Goal: Task Accomplishment & Management: Complete application form

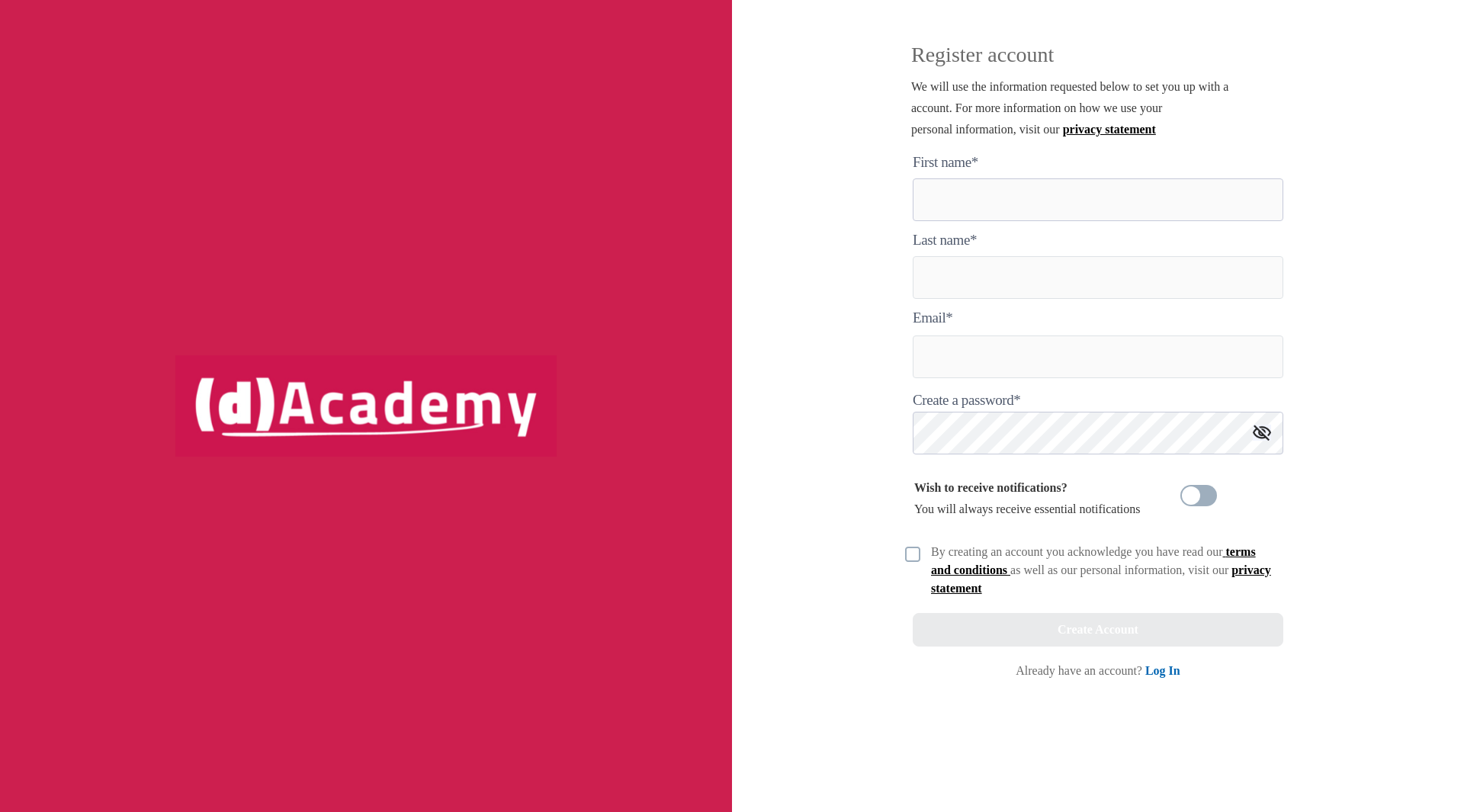
click at [930, 199] on here "text" at bounding box center [1098, 200] width 370 height 43
type here "****"
type input "*********"
type input "**********"
click at [1261, 429] on img at bounding box center [1262, 433] width 18 height 16
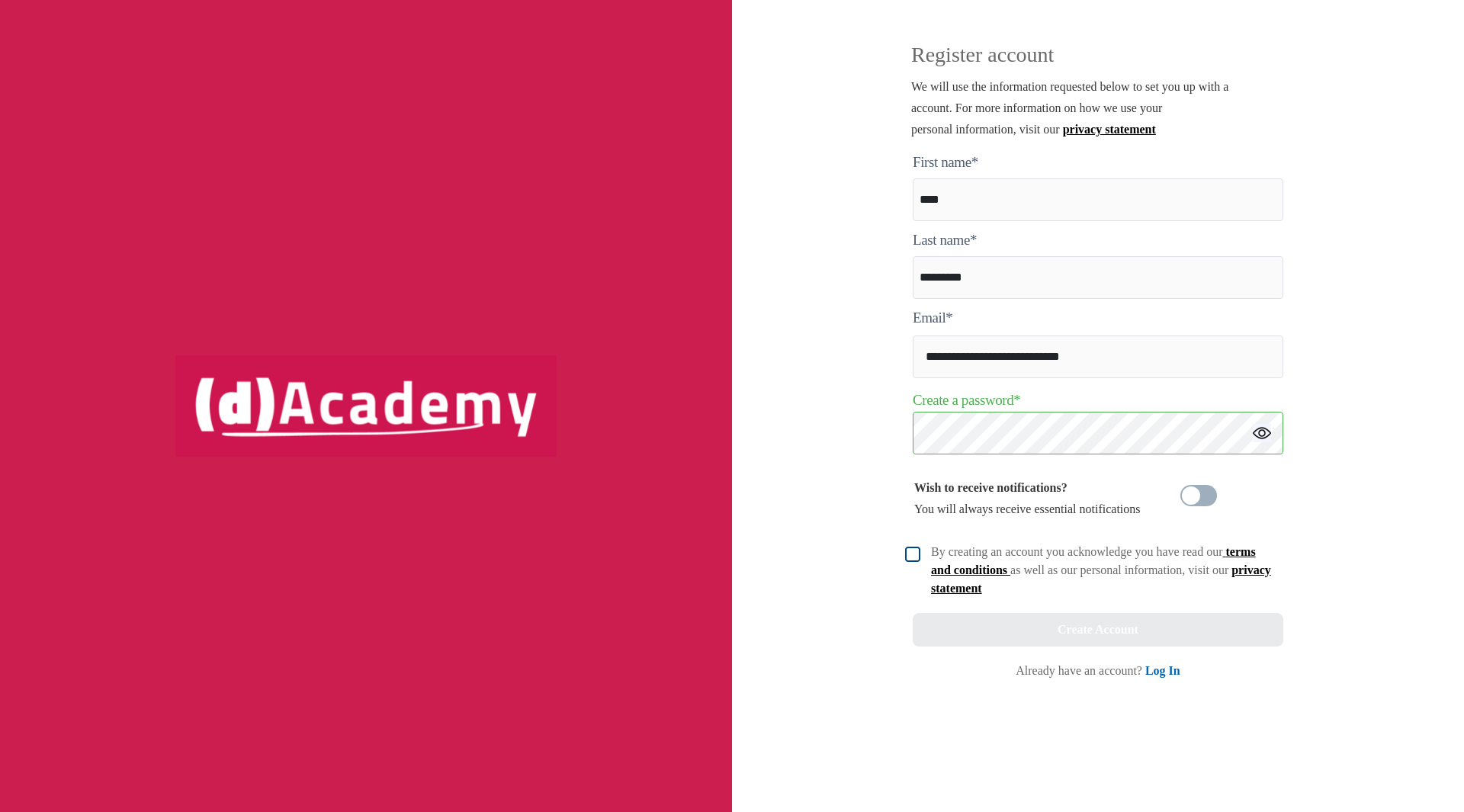
click at [916, 560] on img at bounding box center [912, 554] width 15 height 15
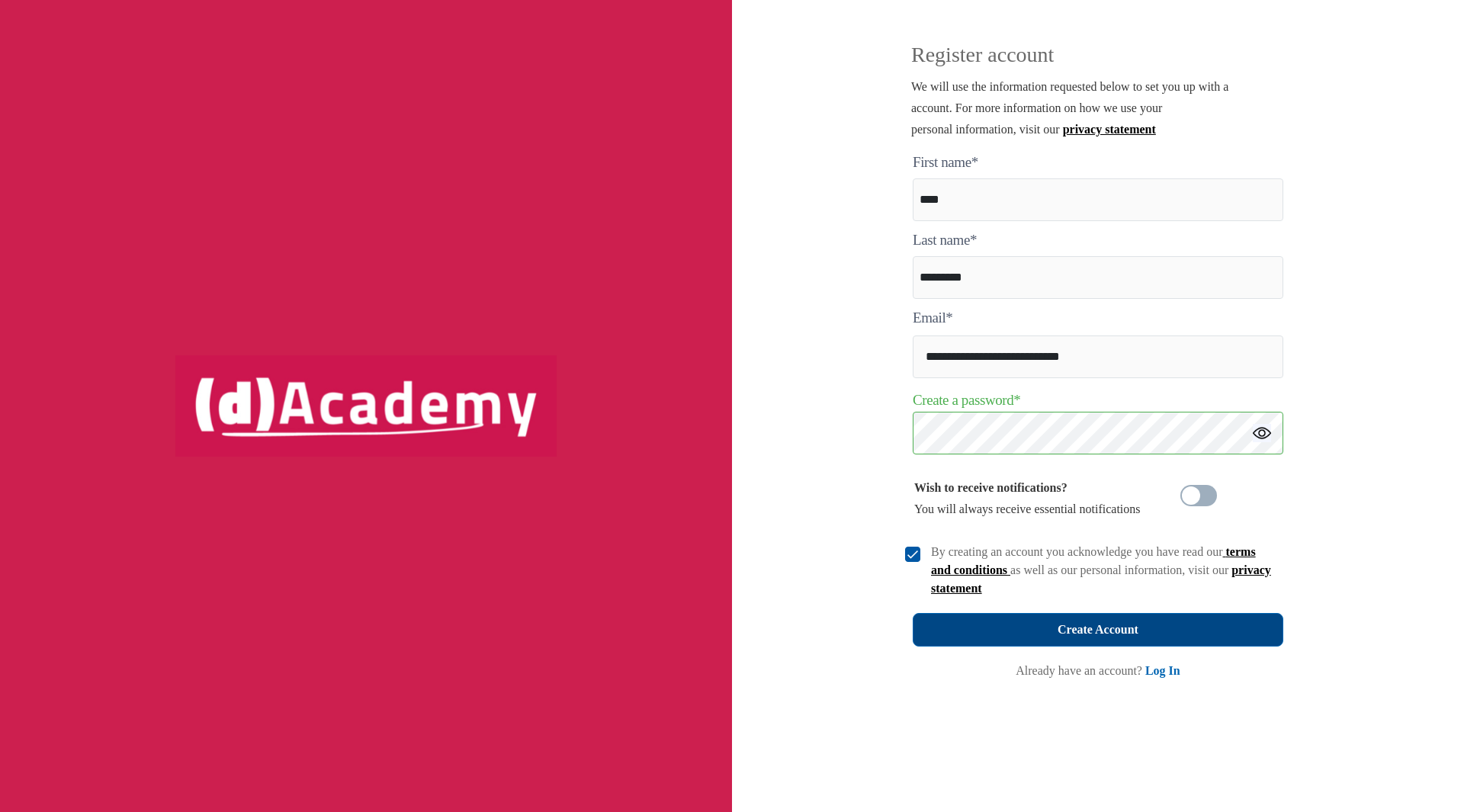
click at [1023, 625] on button "Create Account" at bounding box center [1098, 630] width 370 height 34
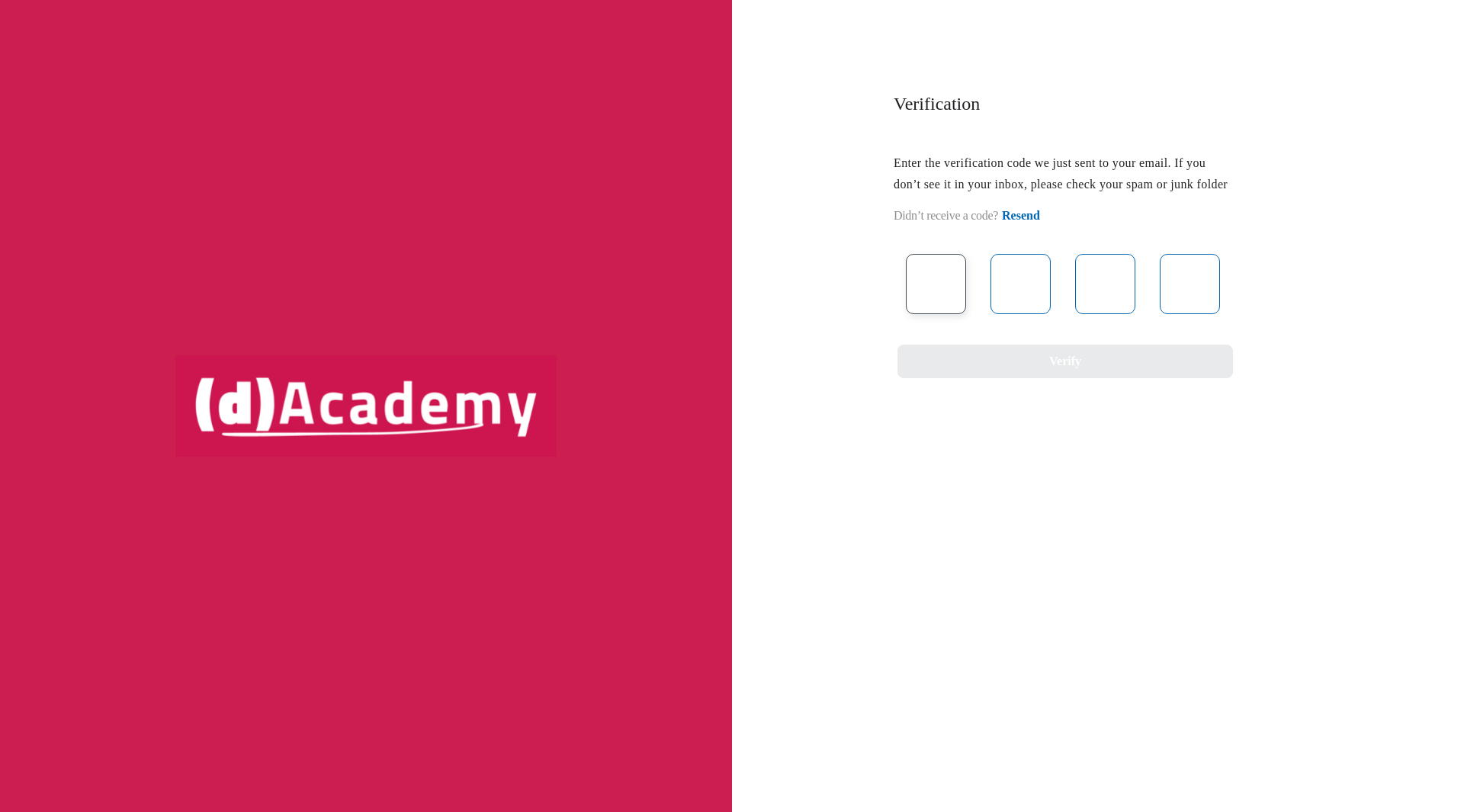
click at [950, 295] on input "text" at bounding box center [935, 283] width 60 height 60
type input "*"
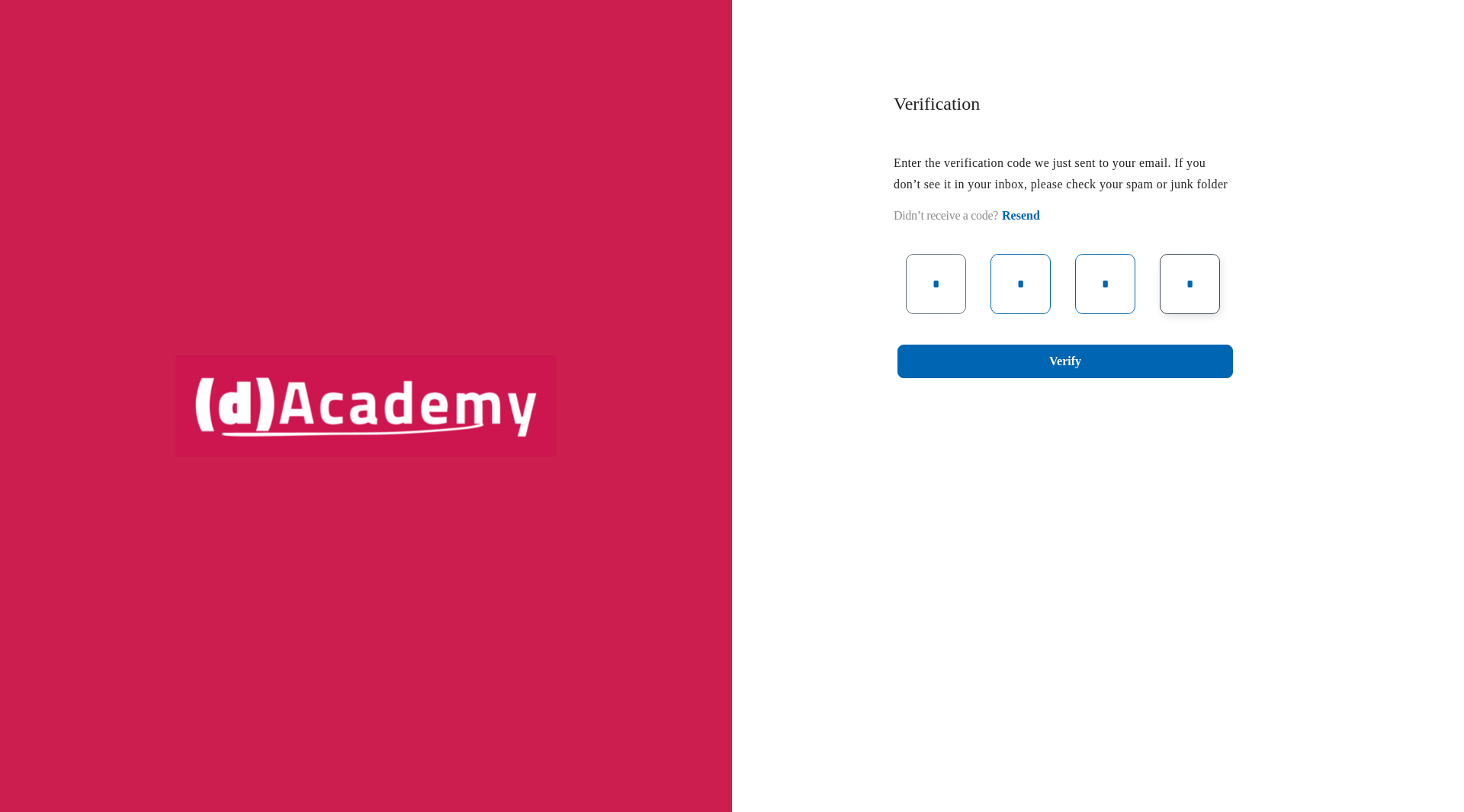
type input "*"
click at [1015, 378] on button "Verify" at bounding box center [1065, 361] width 335 height 34
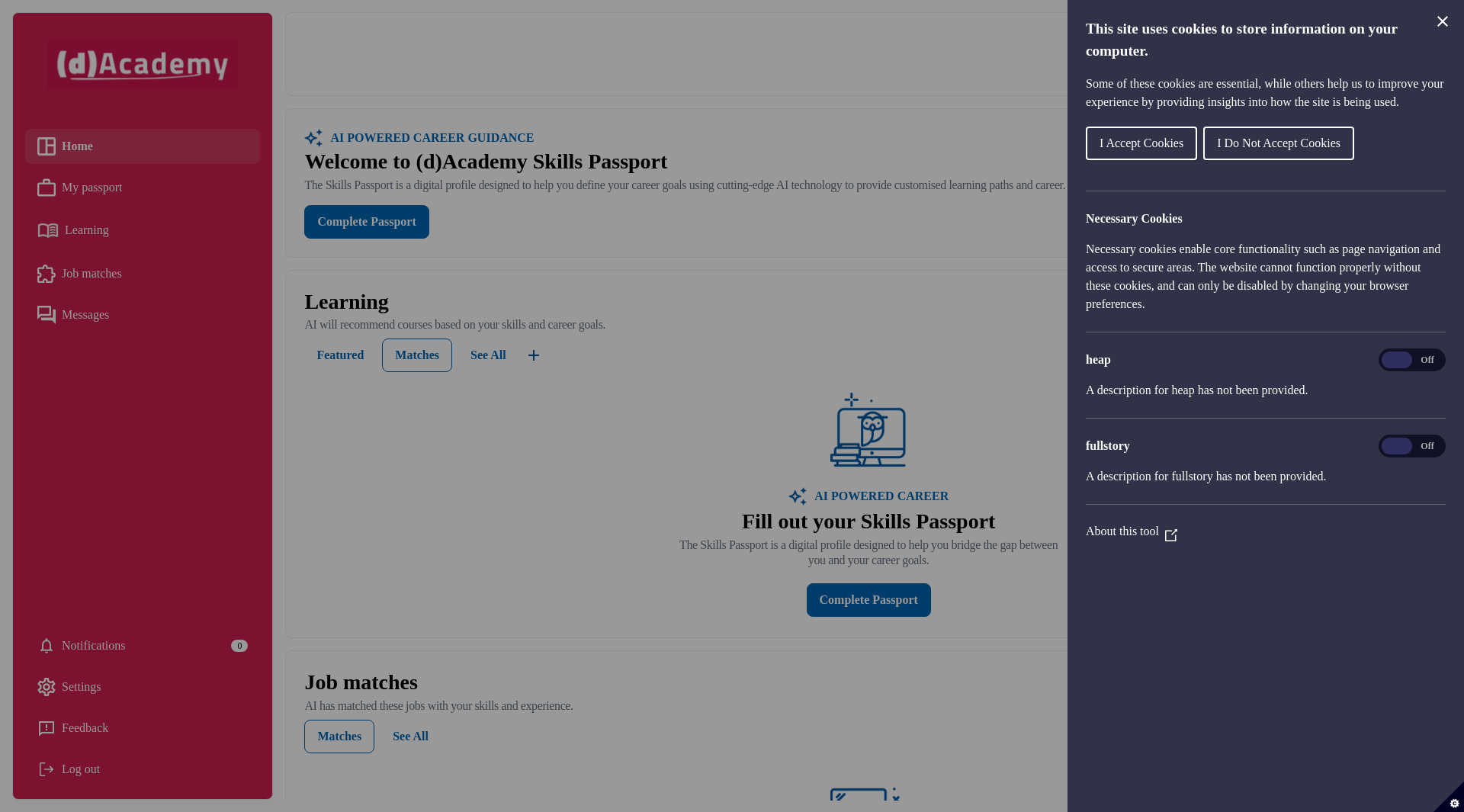
click at [1158, 149] on span "I Accept Cookies" at bounding box center [1142, 143] width 84 height 13
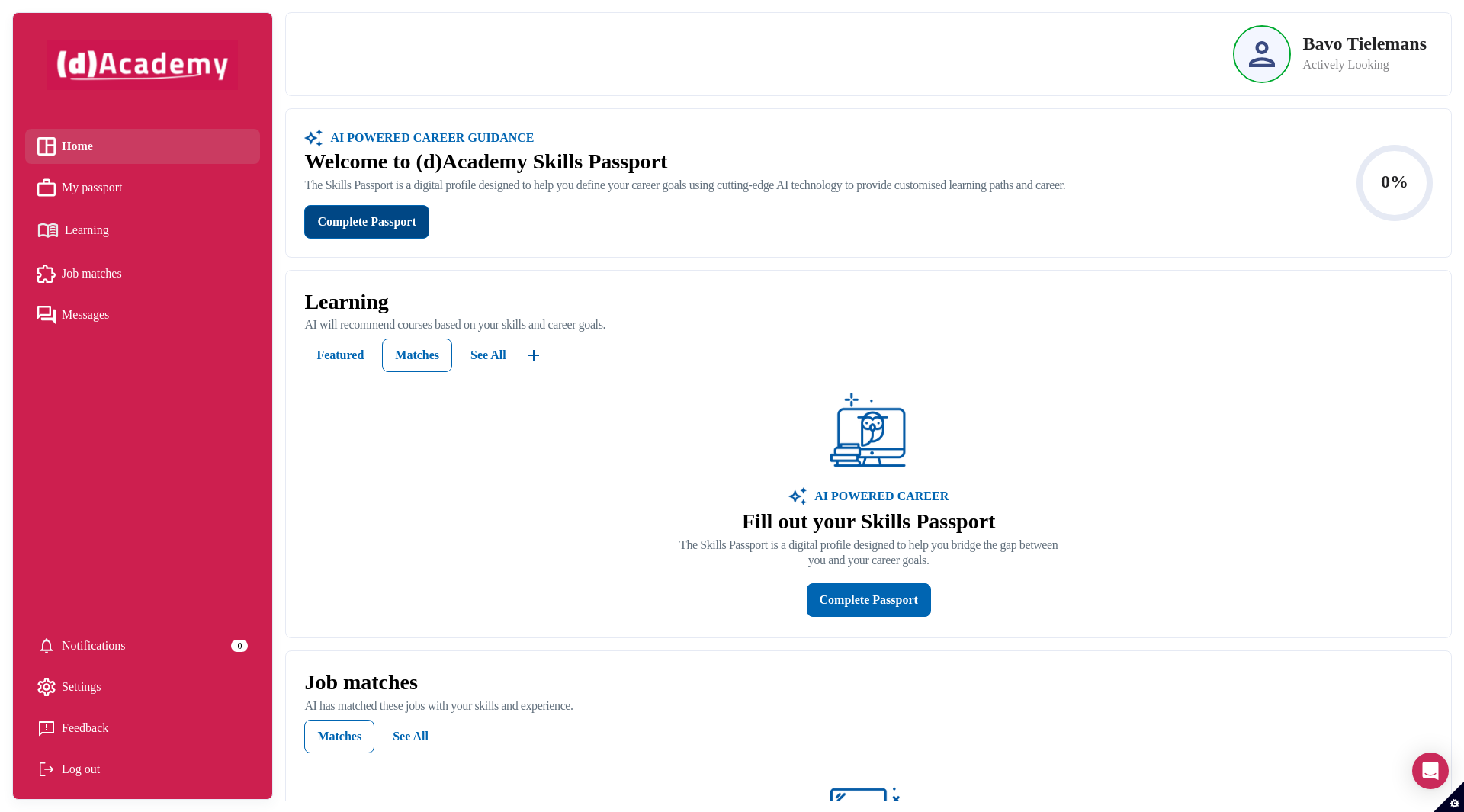
click at [374, 216] on div "Complete Passport" at bounding box center [367, 222] width 98 height 21
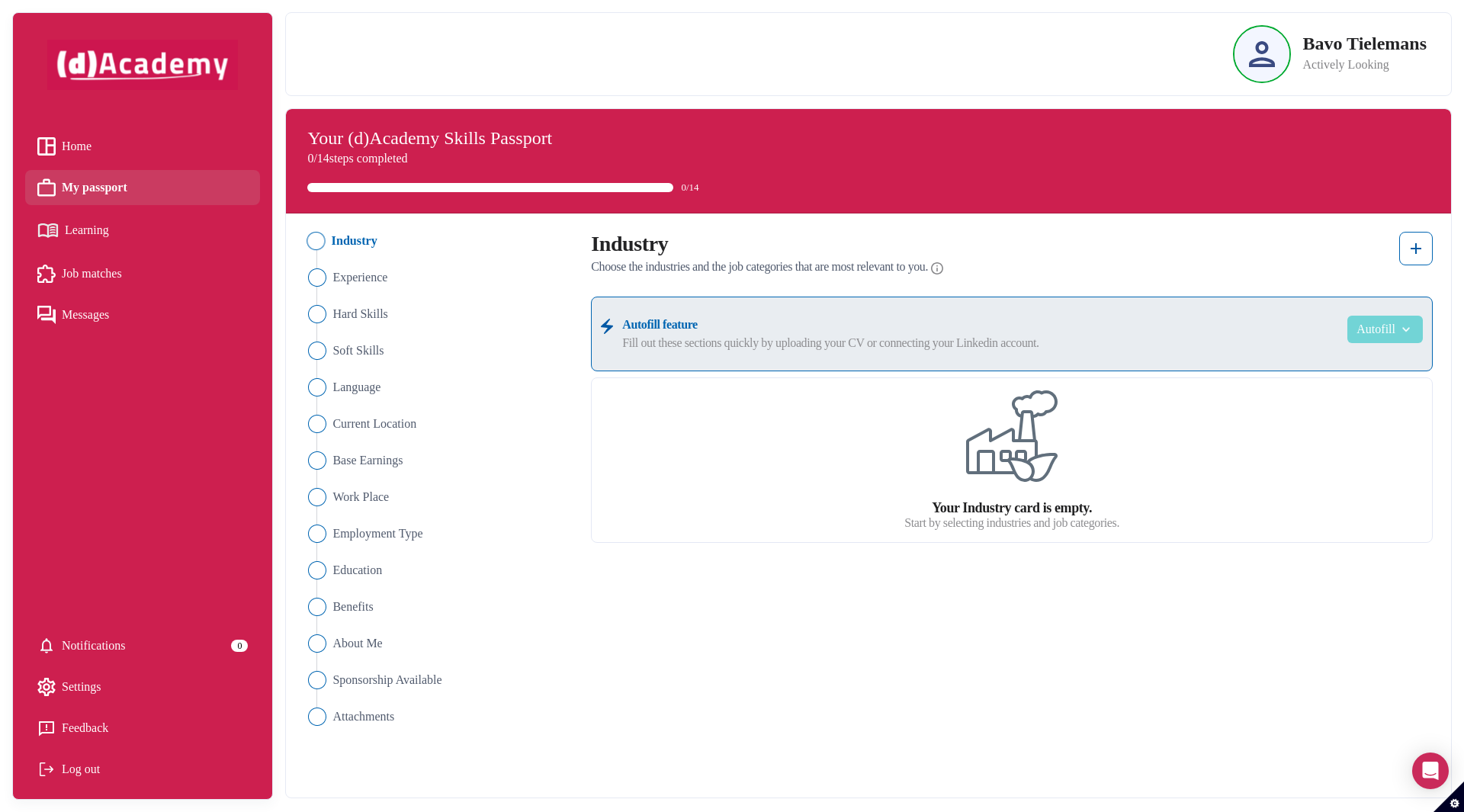
click at [1410, 333] on img "button" at bounding box center [1405, 329] width 18 height 15
click at [1363, 371] on link "Upload from CV" at bounding box center [1362, 367] width 121 height 30
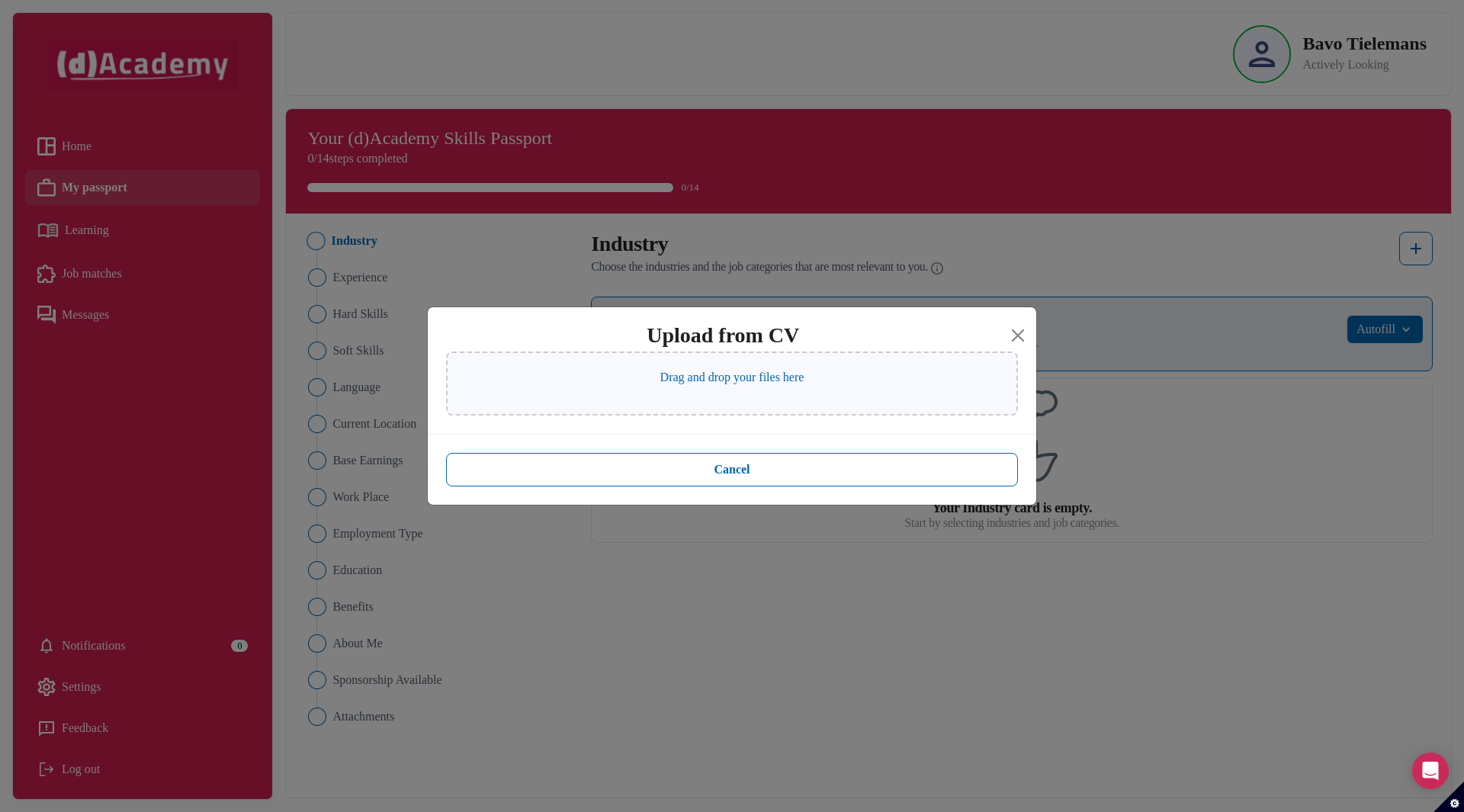
click at [704, 373] on p "Drag and drop your files here" at bounding box center [732, 377] width 144 height 18
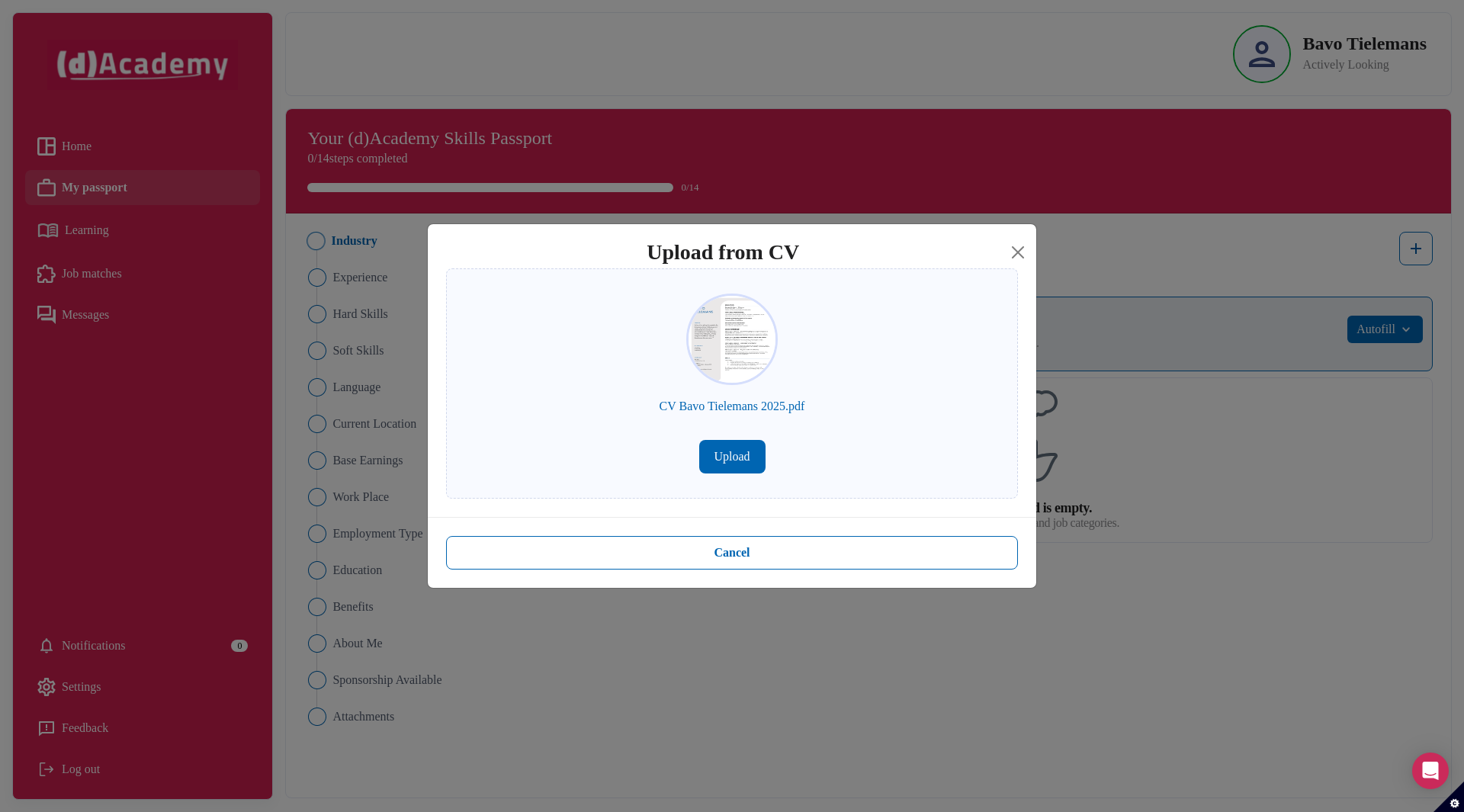
click at [724, 453] on button "Upload" at bounding box center [732, 457] width 66 height 34
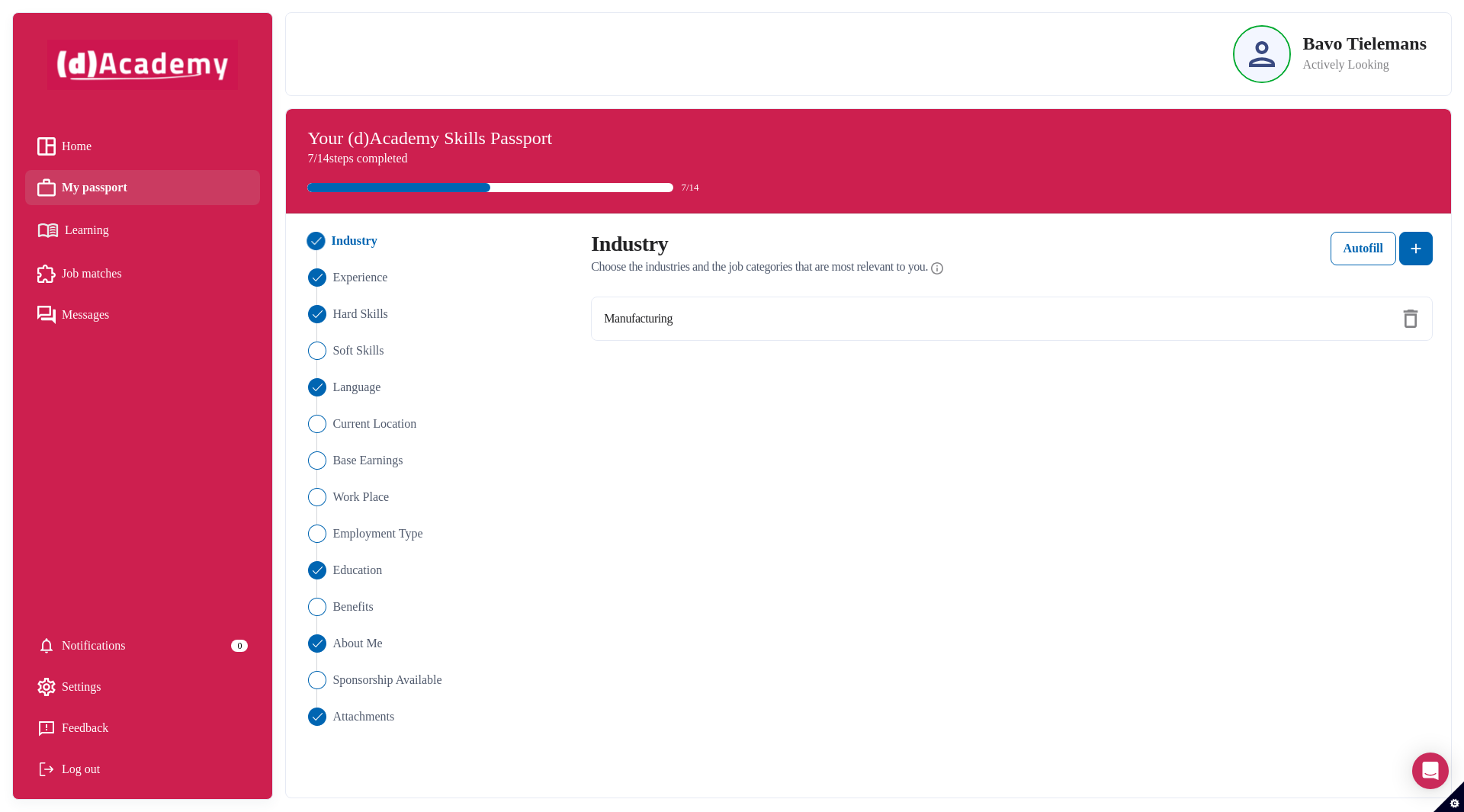
click at [1249, 61] on img at bounding box center [1262, 54] width 26 height 26
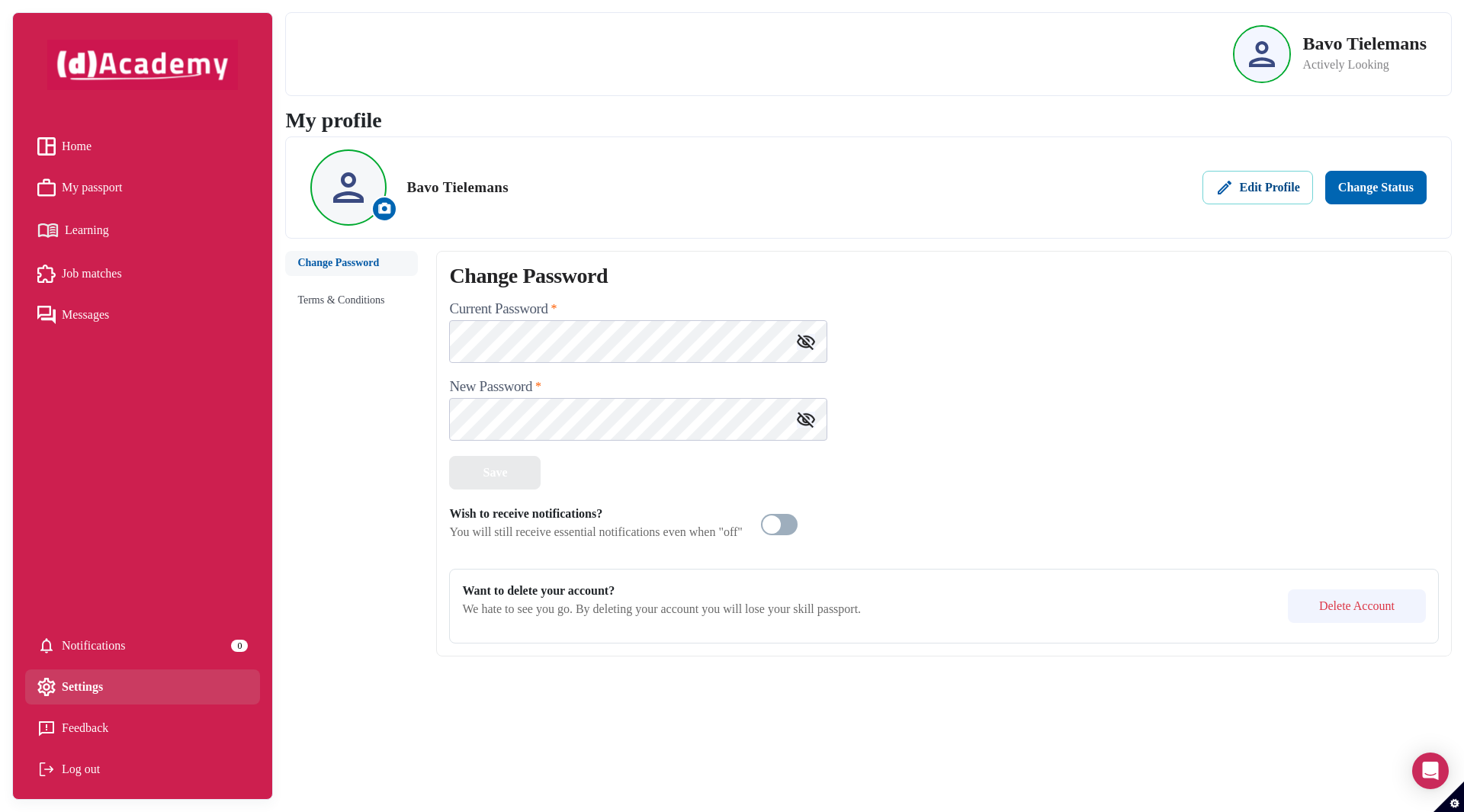
click at [1250, 194] on div "Edit Profile" at bounding box center [1257, 188] width 85 height 18
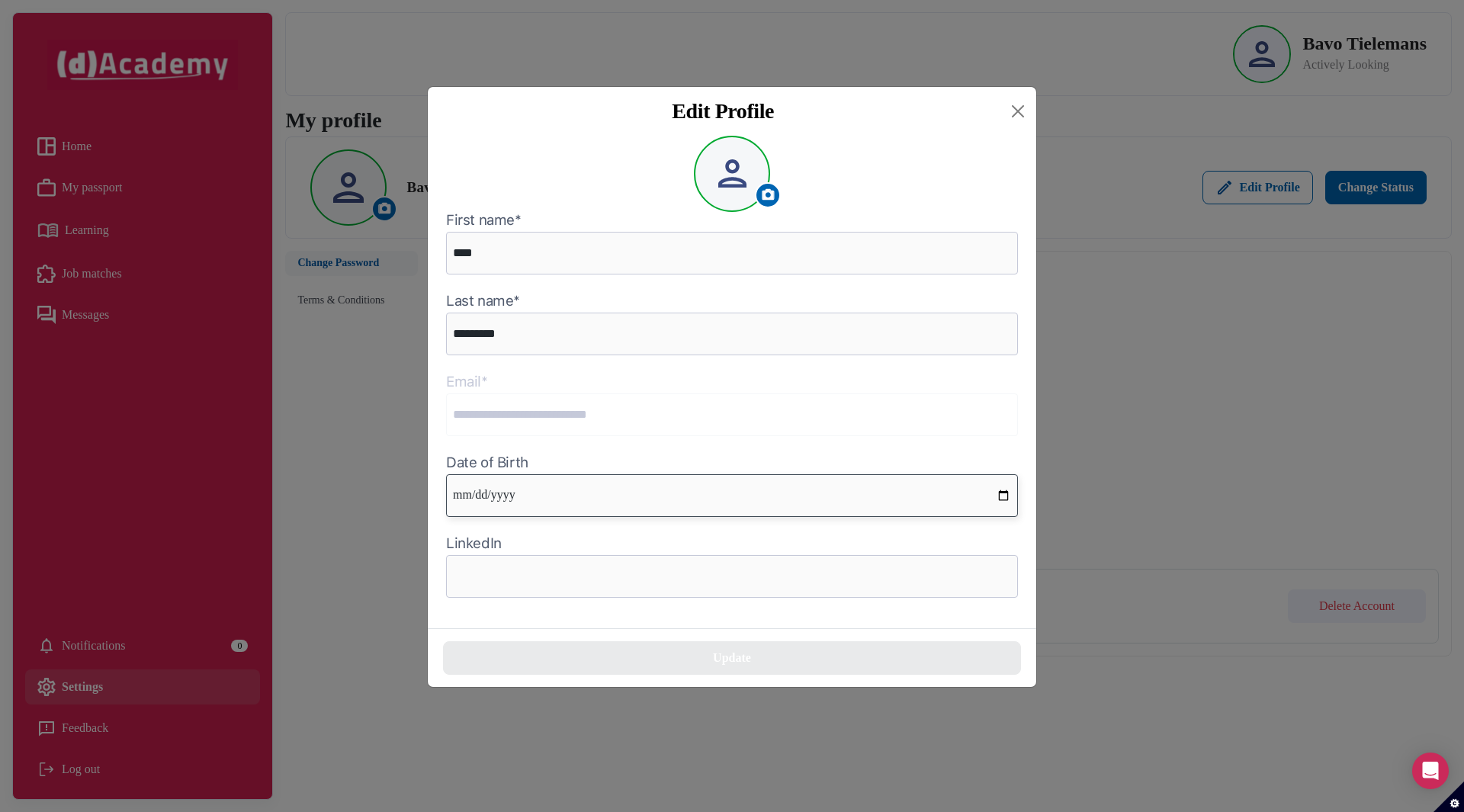
click at [946, 503] on input "date" at bounding box center [732, 495] width 572 height 43
click at [1001, 498] on input "date" at bounding box center [732, 495] width 572 height 43
click at [495, 492] on input "date" at bounding box center [732, 495] width 572 height 43
type input "**********"
click at [635, 637] on div "Update" at bounding box center [732, 658] width 609 height 59
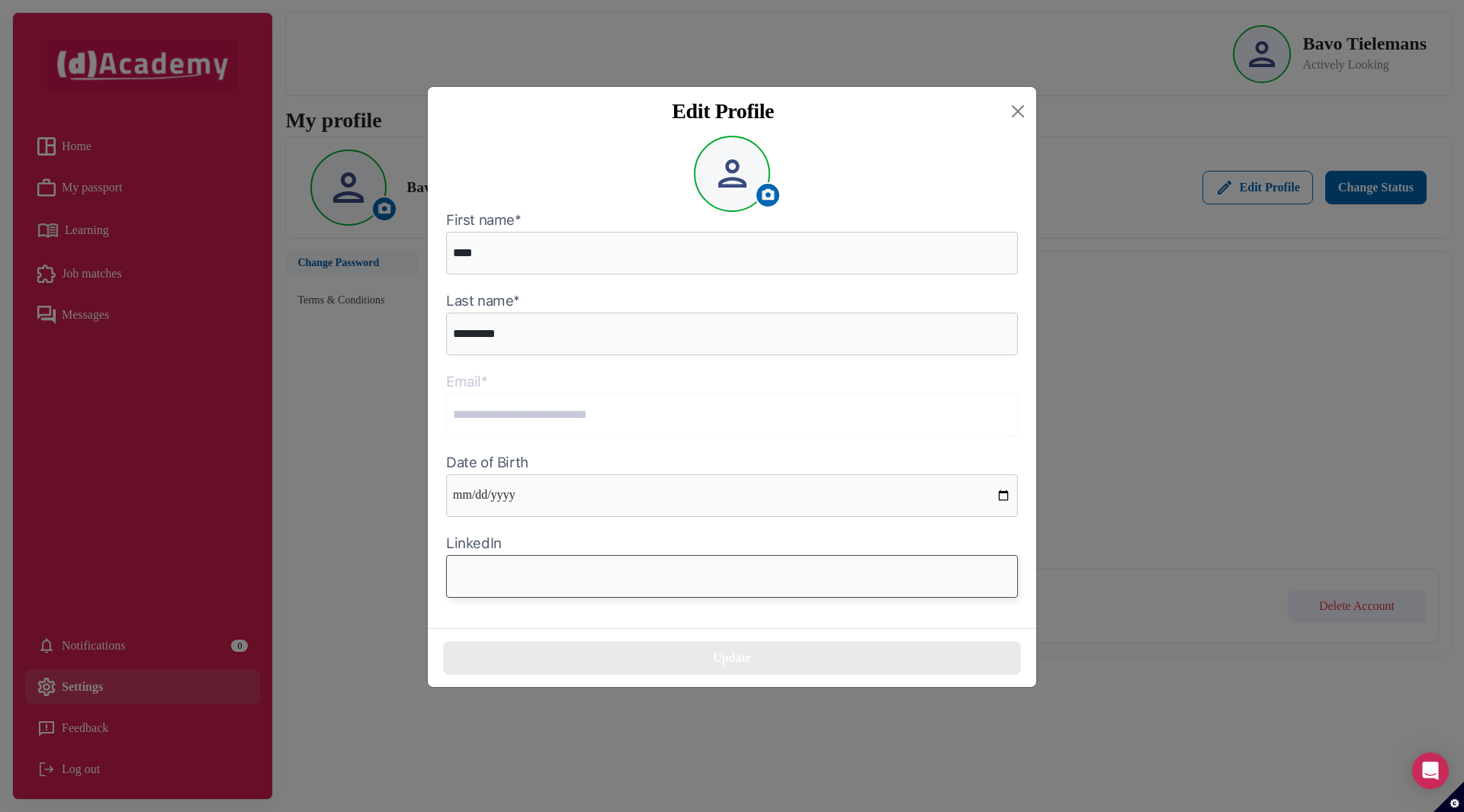
click at [617, 588] on input "text" at bounding box center [732, 577] width 572 height 43
click at [512, 572] on input "text" at bounding box center [732, 577] width 572 height 43
paste input "**********"
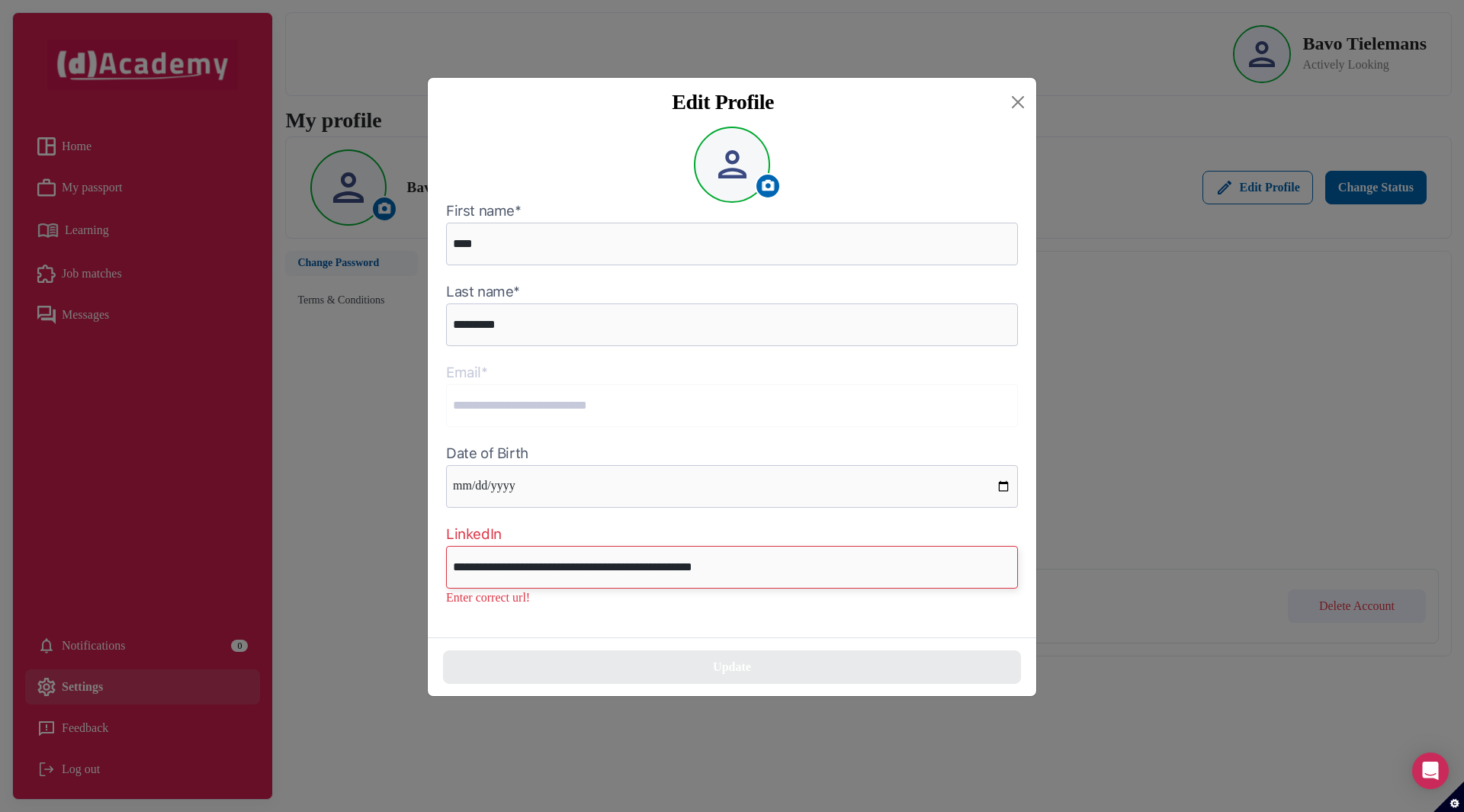
type input "**********"
click at [707, 613] on div "**********" at bounding box center [732, 382] width 609 height 511
click at [665, 692] on div "Update" at bounding box center [732, 667] width 609 height 59
click at [1017, 99] on button "Close" at bounding box center [1018, 102] width 24 height 24
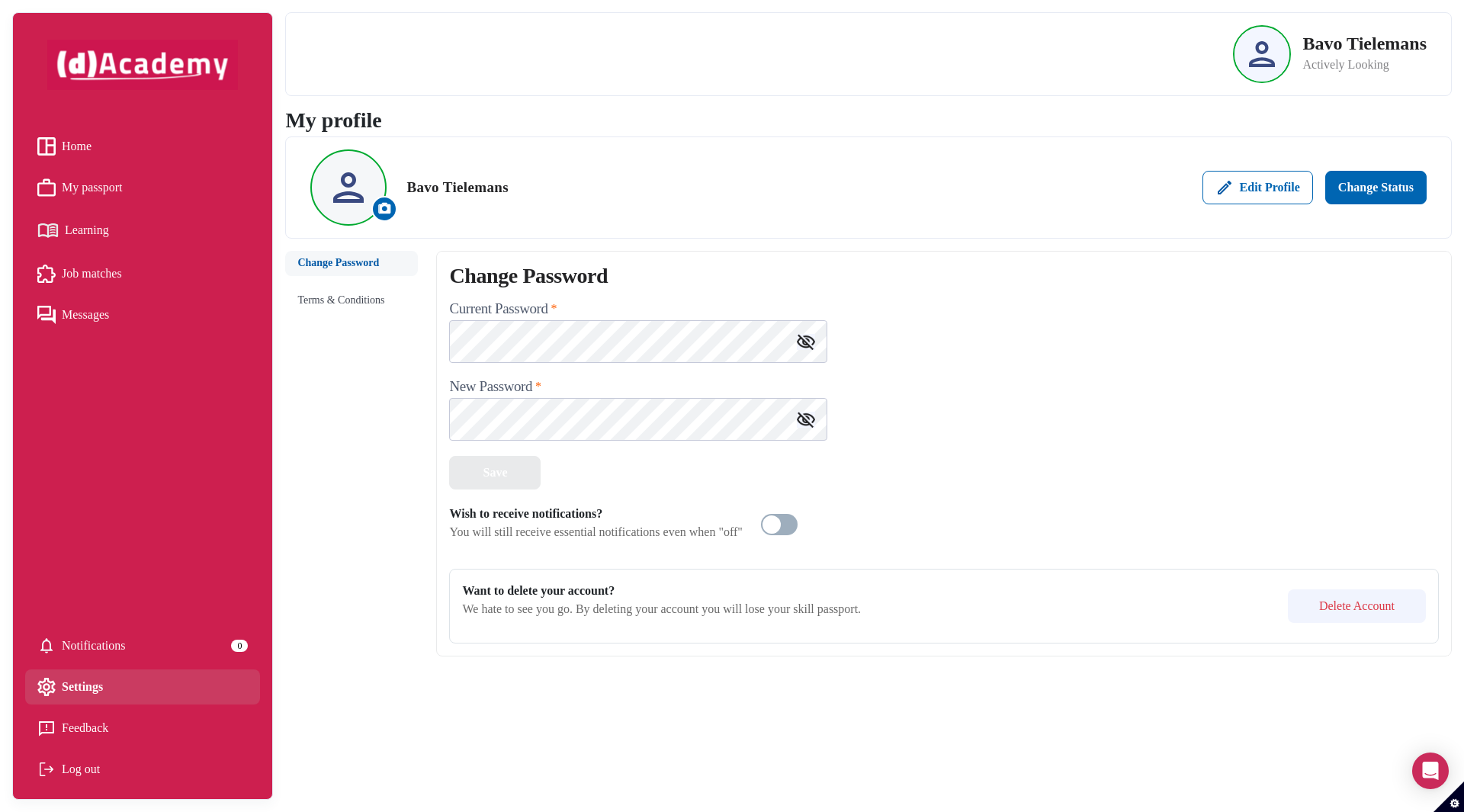
click at [61, 136] on div "Home" at bounding box center [64, 147] width 55 height 23
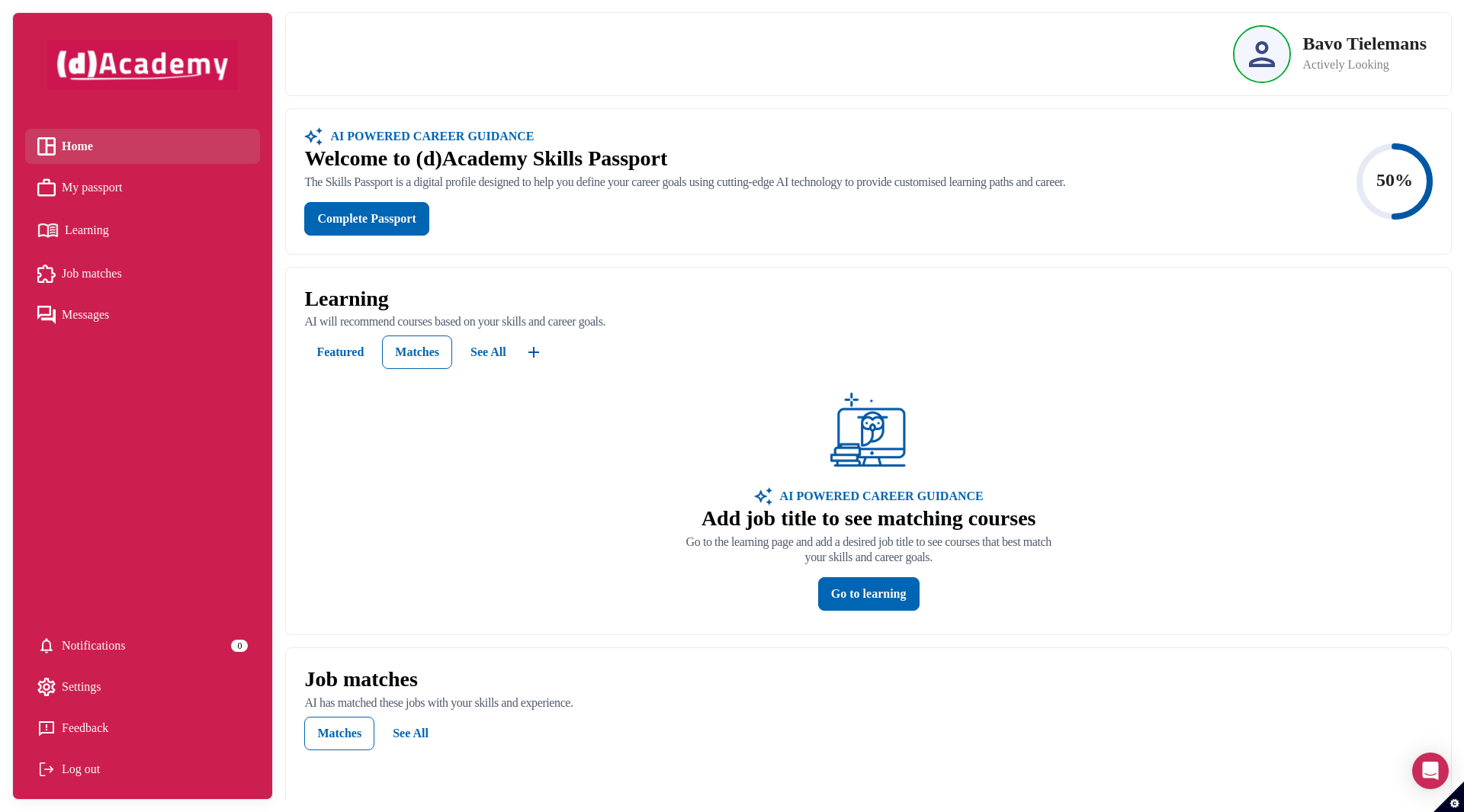
click at [97, 185] on span "My passport" at bounding box center [92, 188] width 61 height 23
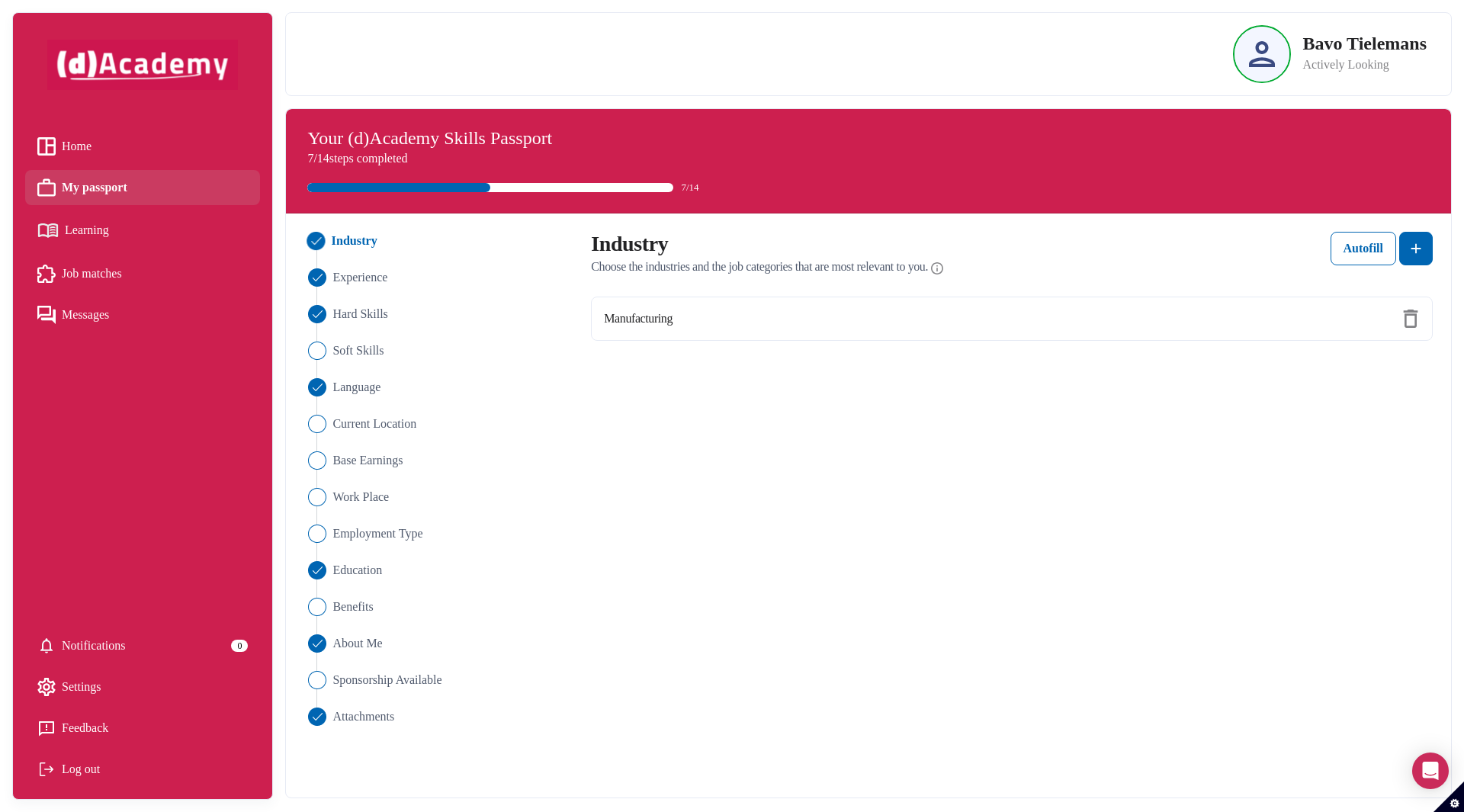
click at [94, 691] on span "Settings" at bounding box center [81, 688] width 39 height 23
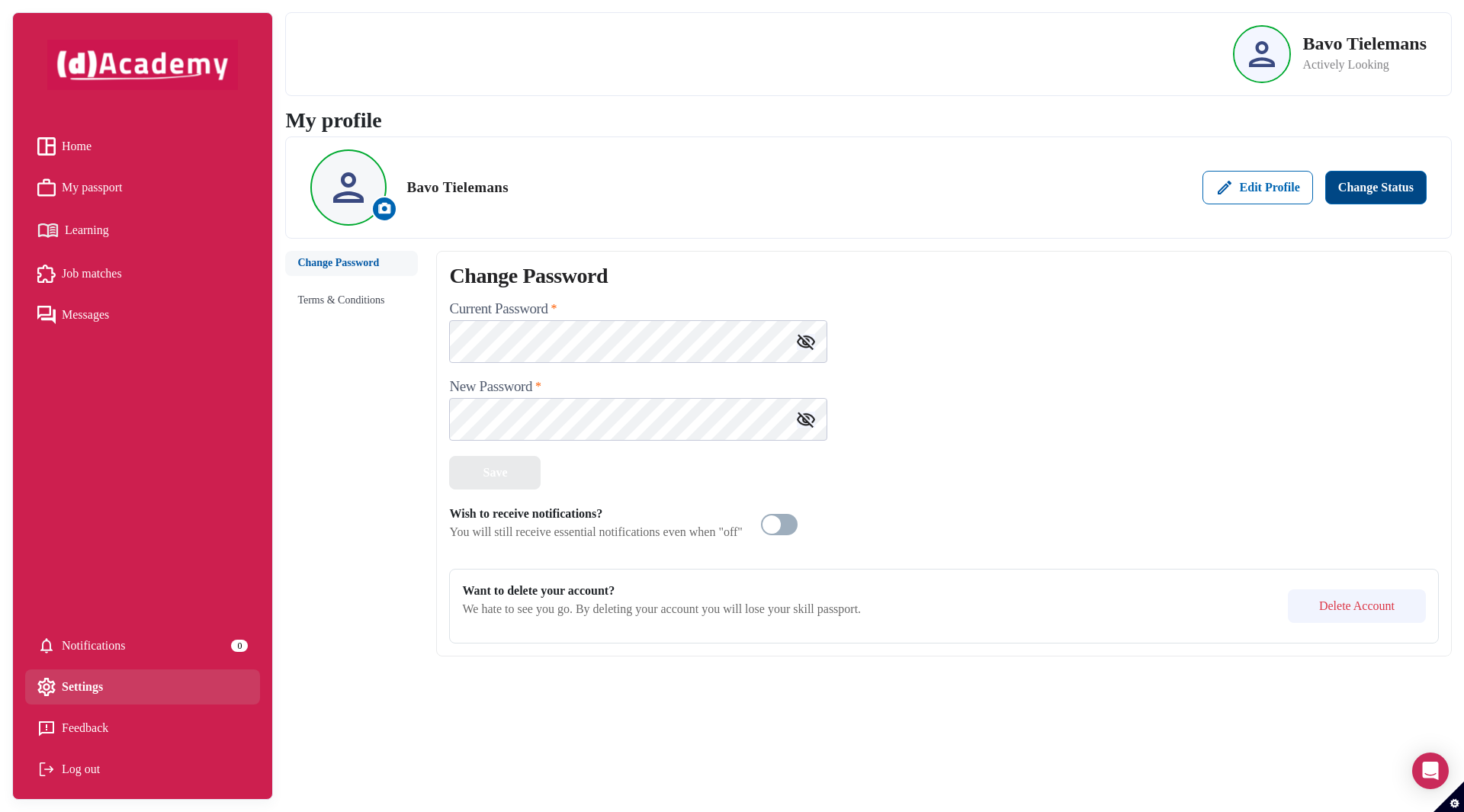
click at [1364, 184] on div "Change Status" at bounding box center [1376, 188] width 75 height 18
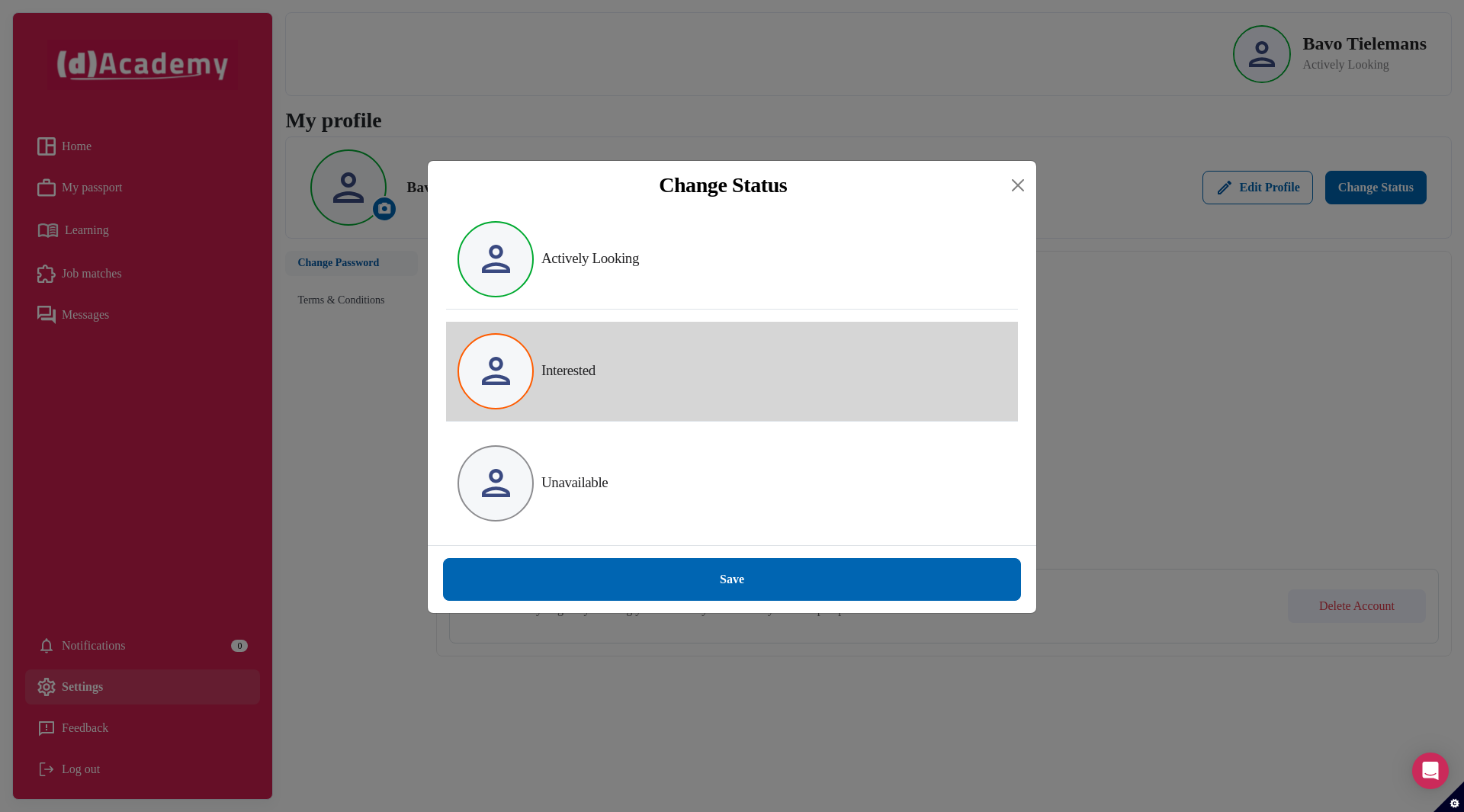
click at [628, 366] on div "Interested" at bounding box center [732, 371] width 572 height 99
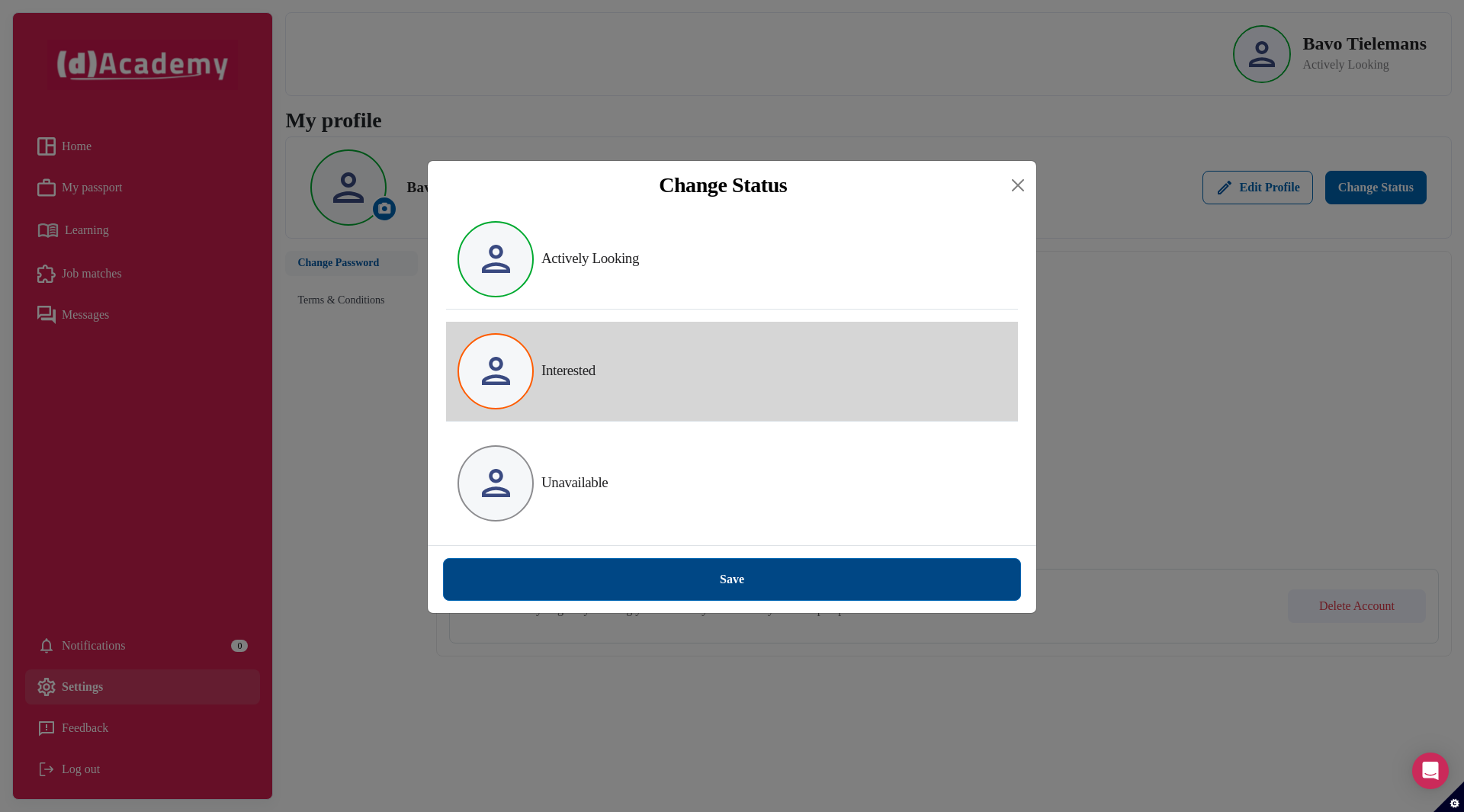
click at [739, 591] on button "Save" at bounding box center [732, 579] width 578 height 43
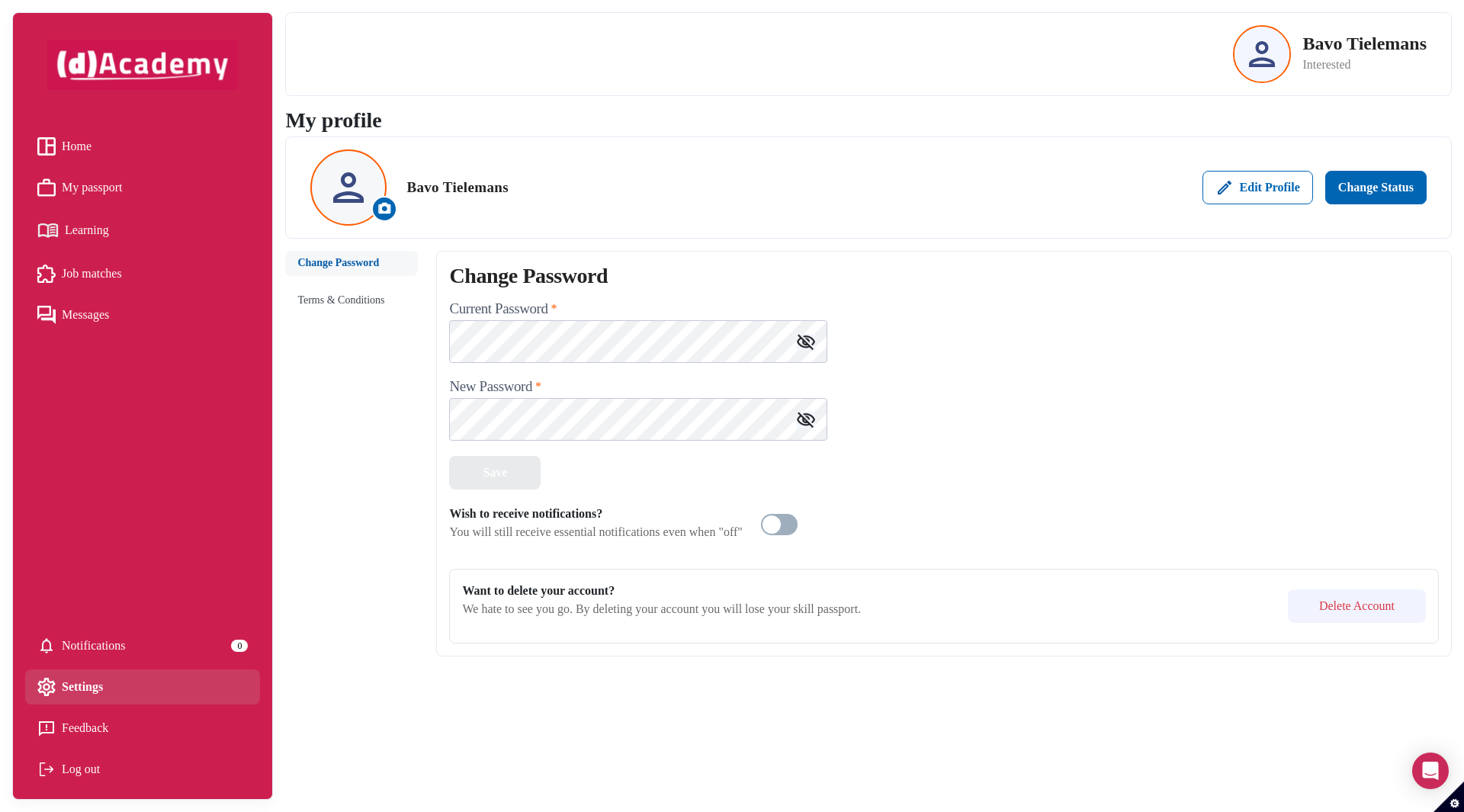
click at [88, 279] on span "Job matches" at bounding box center [91, 274] width 60 height 23
